Goal: Check status: Check status

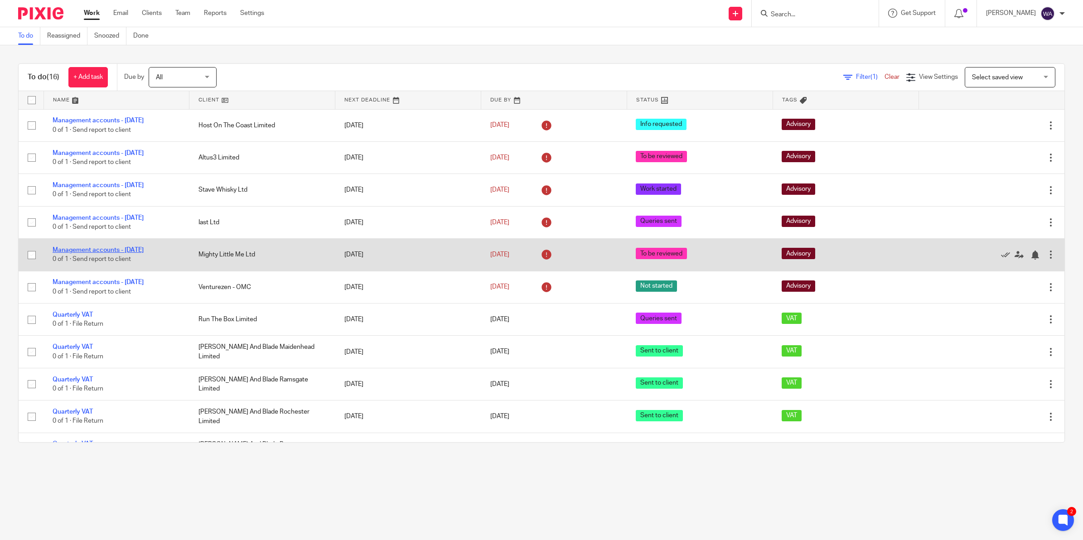
click at [108, 252] on link "Management accounts - [DATE]" at bounding box center [98, 250] width 91 height 6
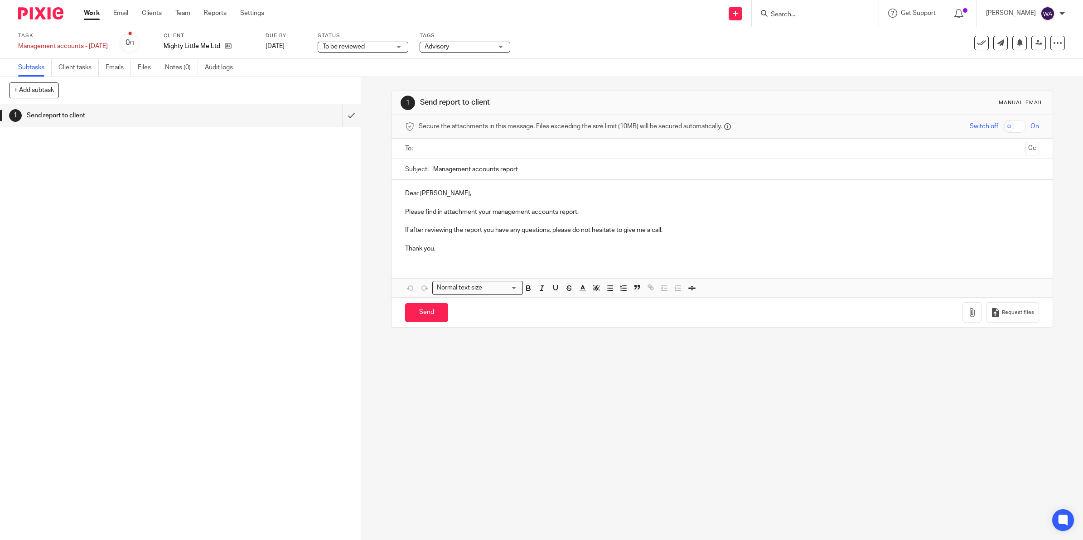
click at [385, 51] on span "To be reviewed" at bounding box center [357, 47] width 68 height 10
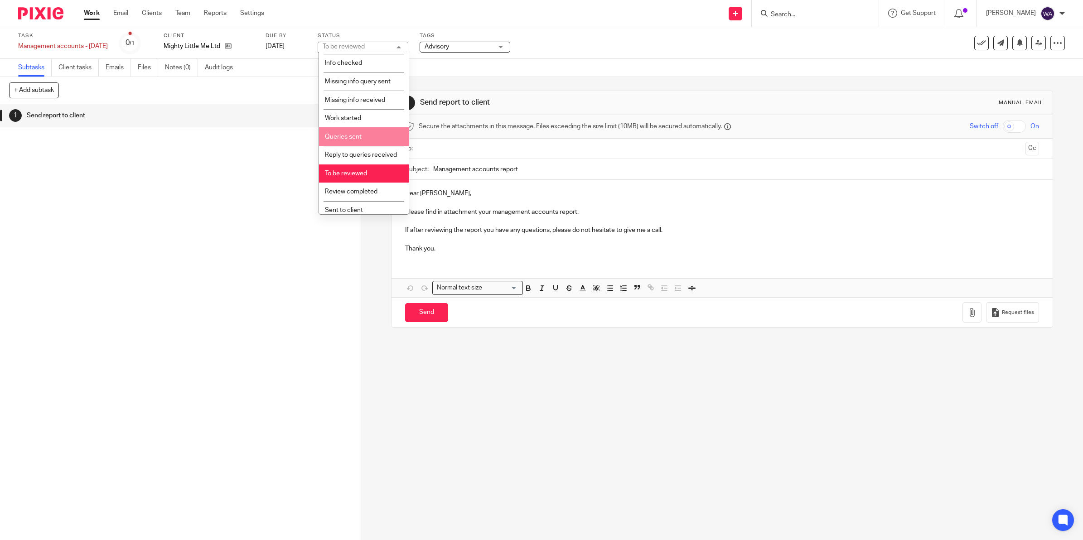
scroll to position [102, 0]
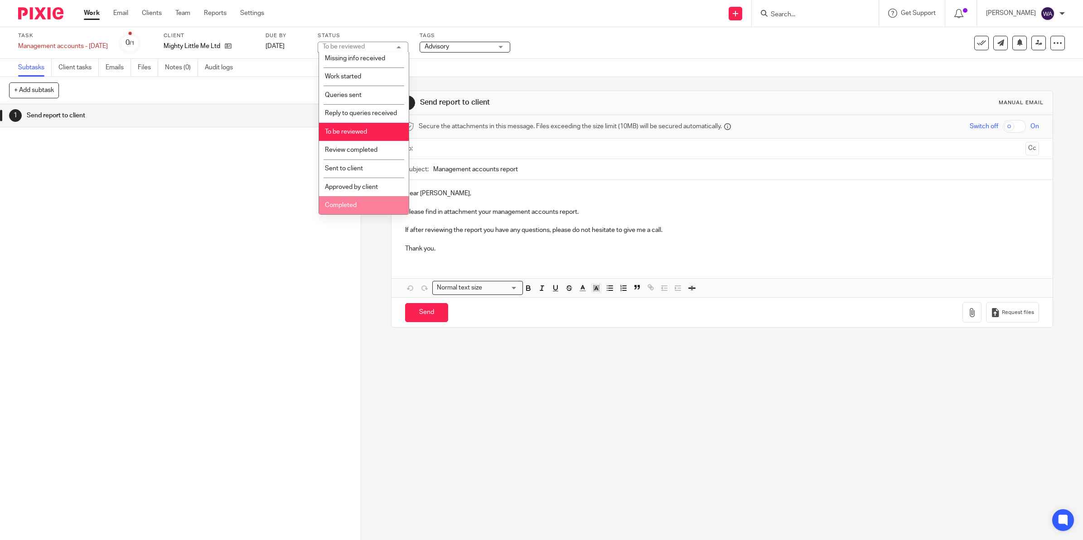
click at [353, 200] on li "Completed" at bounding box center [364, 205] width 90 height 19
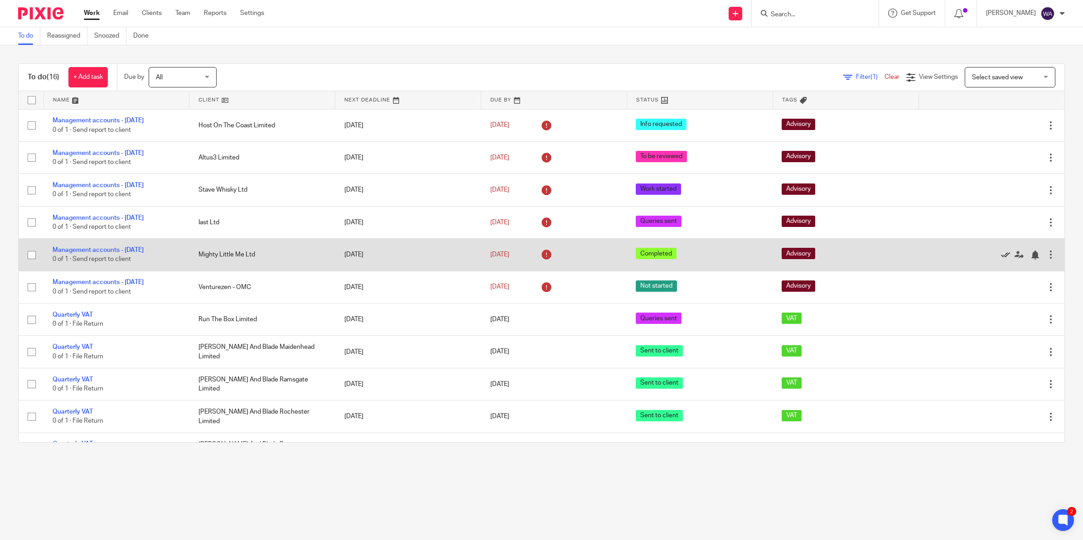
click at [1001, 254] on icon at bounding box center [1005, 255] width 9 height 9
